Goal: Check status

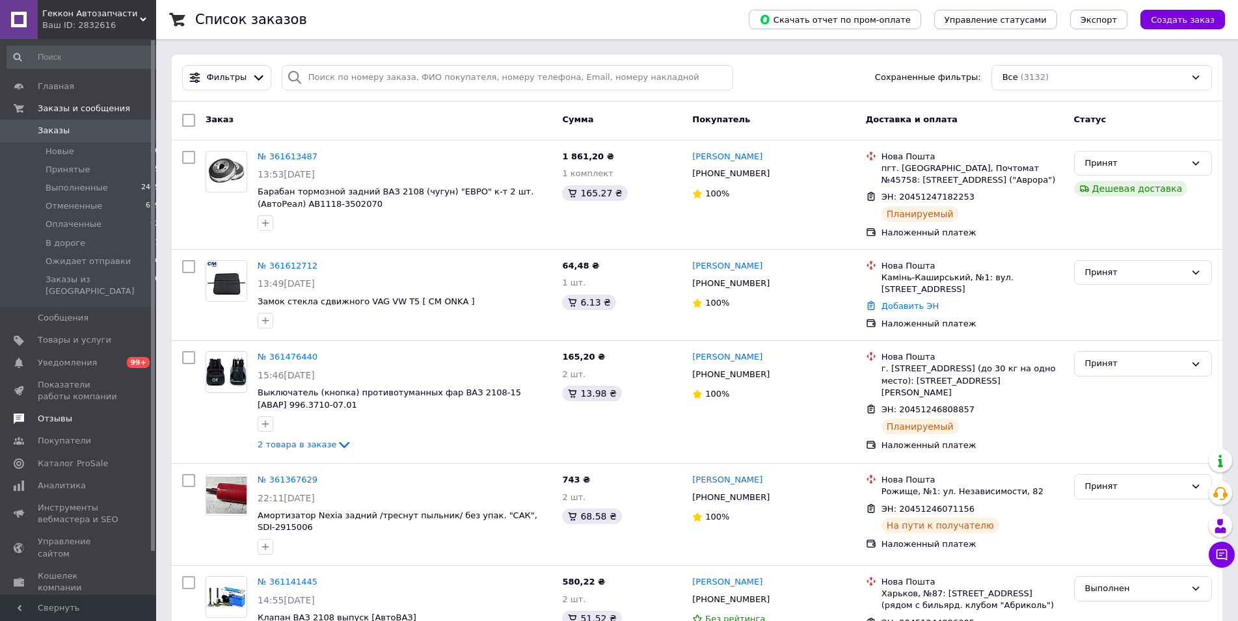
click at [58, 413] on span "Отзывы" at bounding box center [55, 419] width 34 height 12
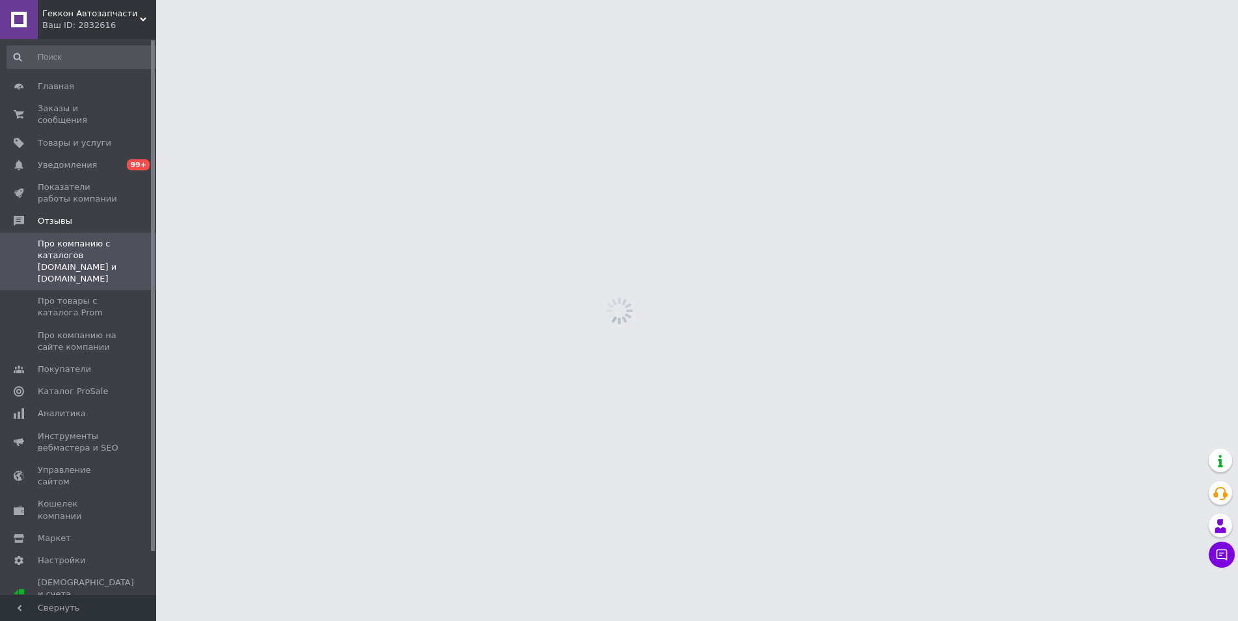
click at [46, 431] on span "Инструменты вебмастера и SEO" at bounding box center [79, 442] width 83 height 23
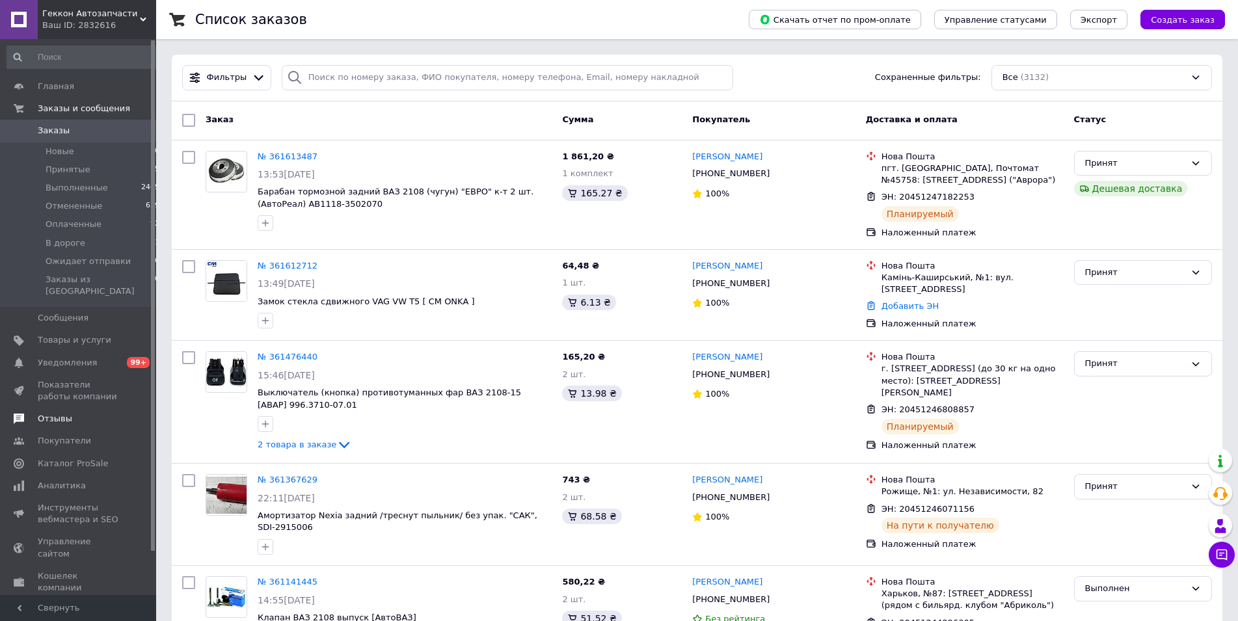
click at [79, 413] on span "Отзывы" at bounding box center [79, 419] width 83 height 12
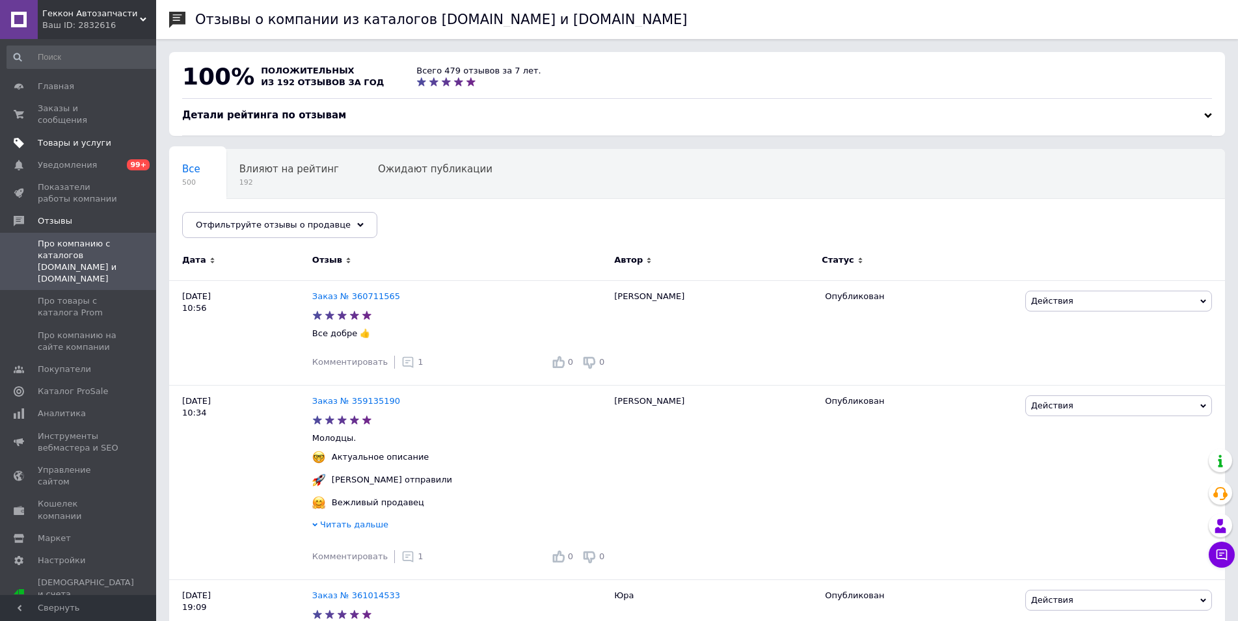
click at [101, 137] on span "Товары и услуги" at bounding box center [79, 143] width 83 height 12
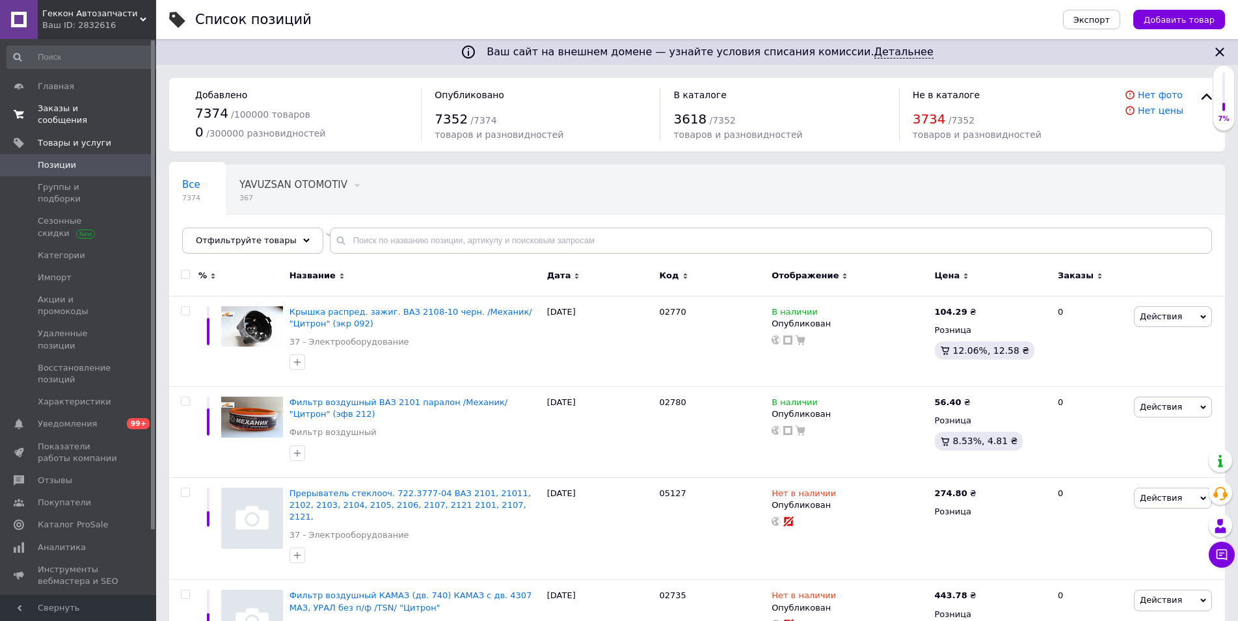
click at [100, 107] on span "Заказы и сообщения" at bounding box center [79, 114] width 83 height 23
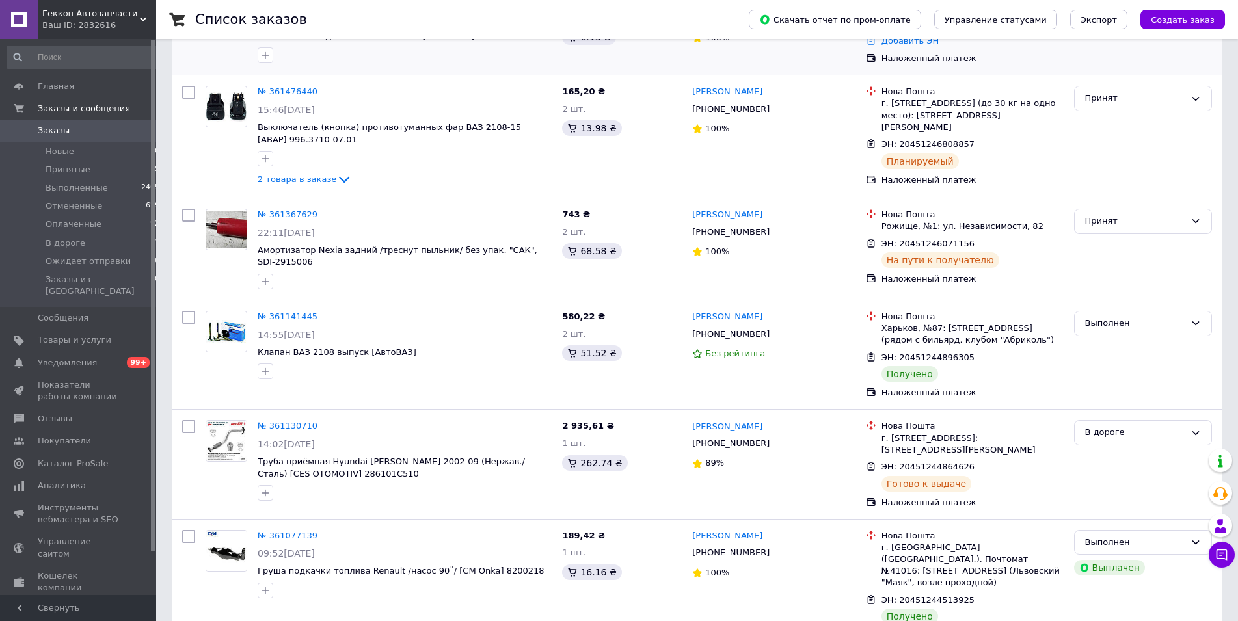
scroll to position [464, 0]
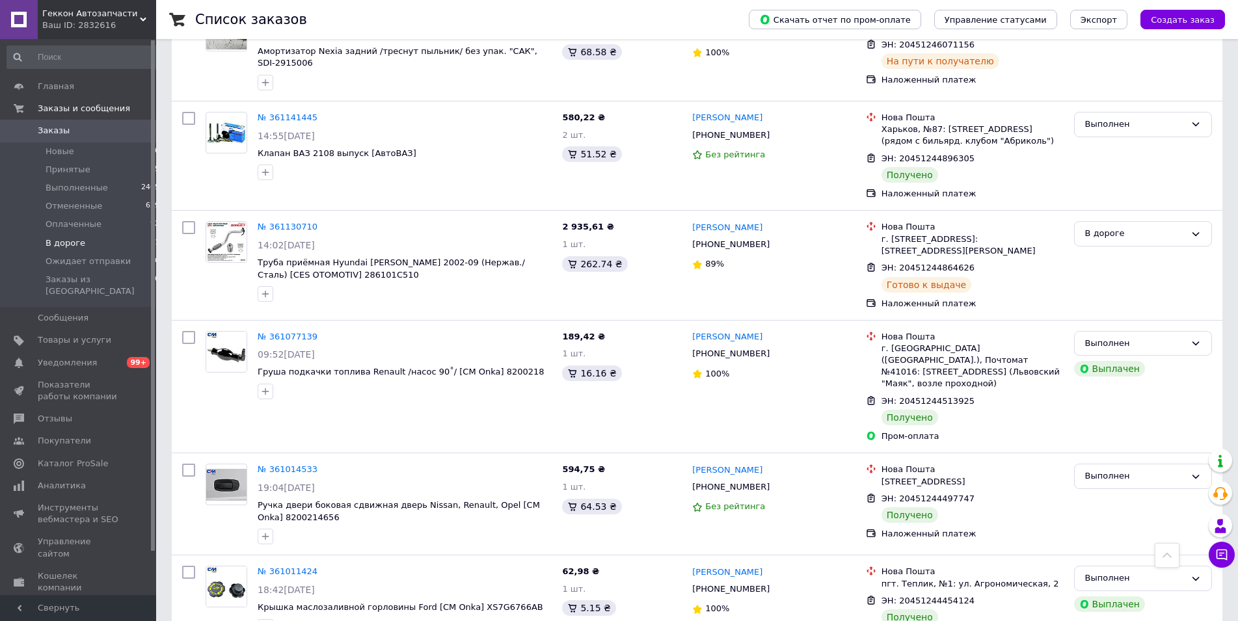
click at [64, 245] on span "В дороге" at bounding box center [66, 243] width 40 height 12
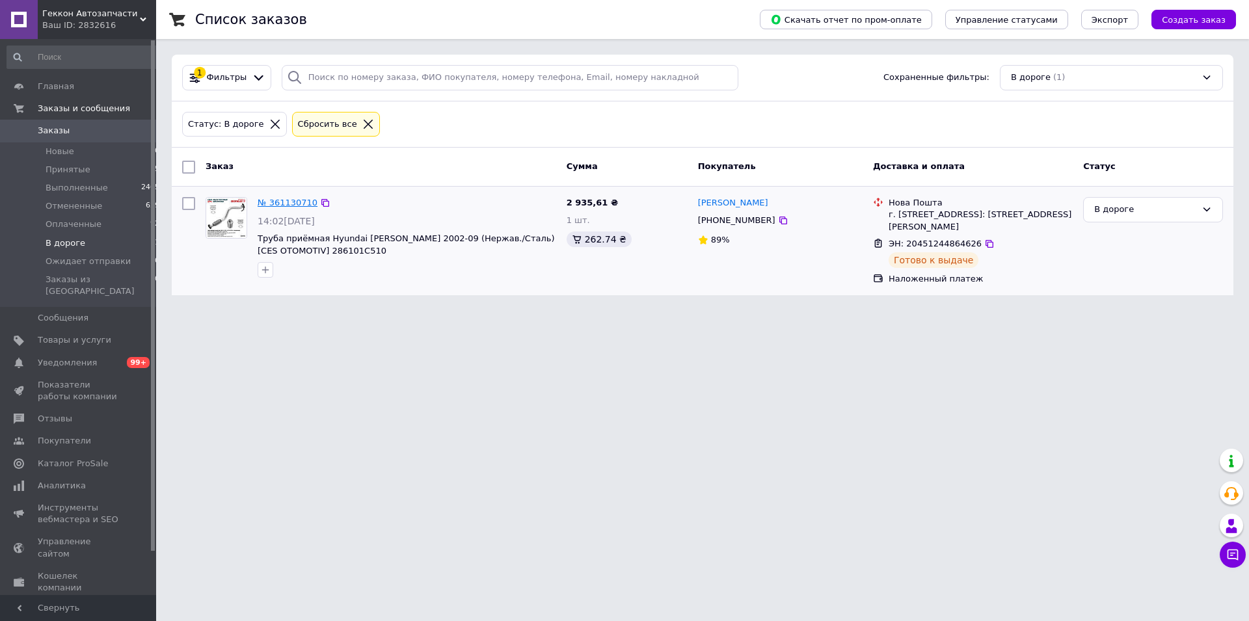
click at [271, 202] on link "№ 361130710" at bounding box center [288, 203] width 60 height 10
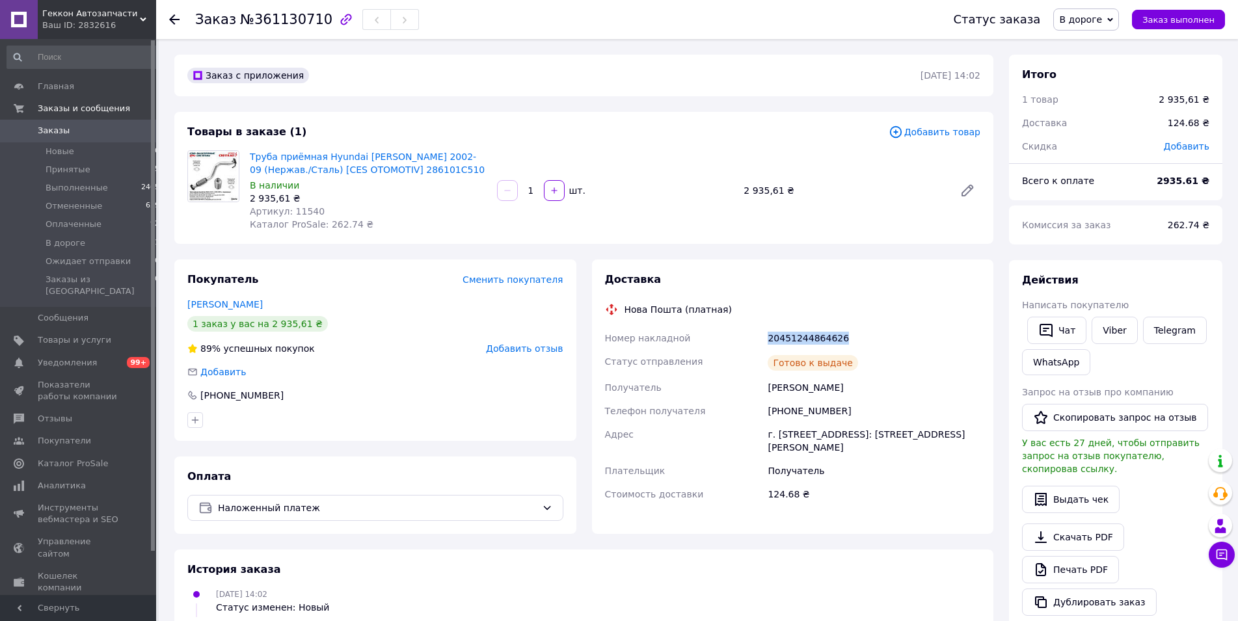
drag, startPoint x: 864, startPoint y: 335, endPoint x: 745, endPoint y: 330, distance: 119.7
click at [745, 330] on div "Номер накладной 20451244864626 Статус отправления [PERSON_NAME] к выдаче Получа…" at bounding box center [792, 415] width 381 height 179
copy div "Номер накладной 20451244864626"
